Goal: Find specific page/section: Find specific page/section

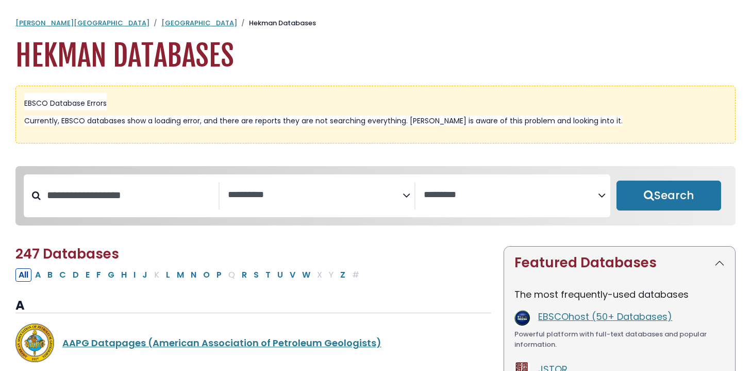
select select "Database Subject Filter"
select select "Database Vendors Filter"
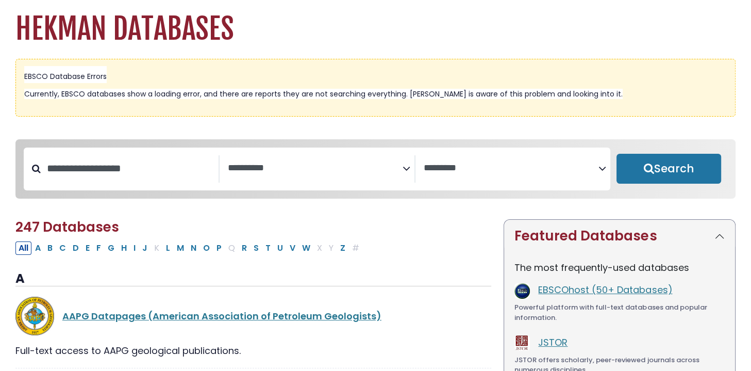
scroll to position [120, 0]
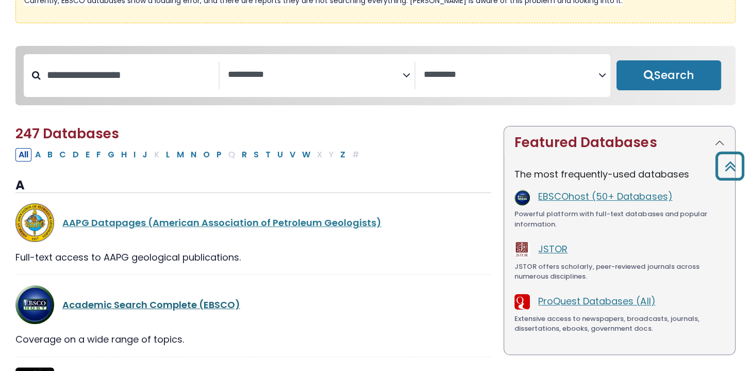
click at [141, 307] on link "Academic Search Complete (EBSCO)" at bounding box center [151, 304] width 178 height 13
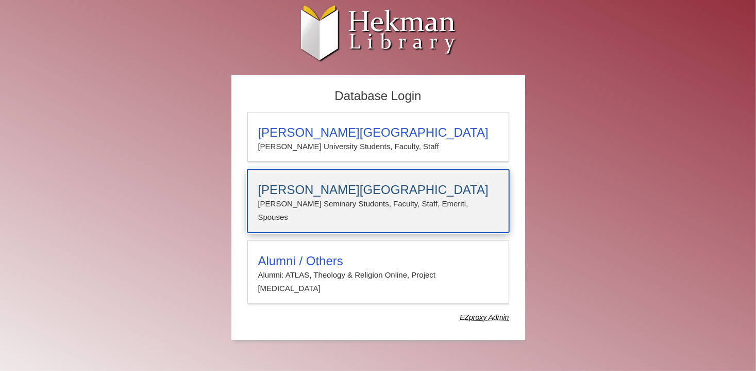
click at [348, 193] on h3 "[PERSON_NAME][GEOGRAPHIC_DATA]" at bounding box center [378, 189] width 240 height 14
